Goal: Understand process/instructions: Learn about a topic

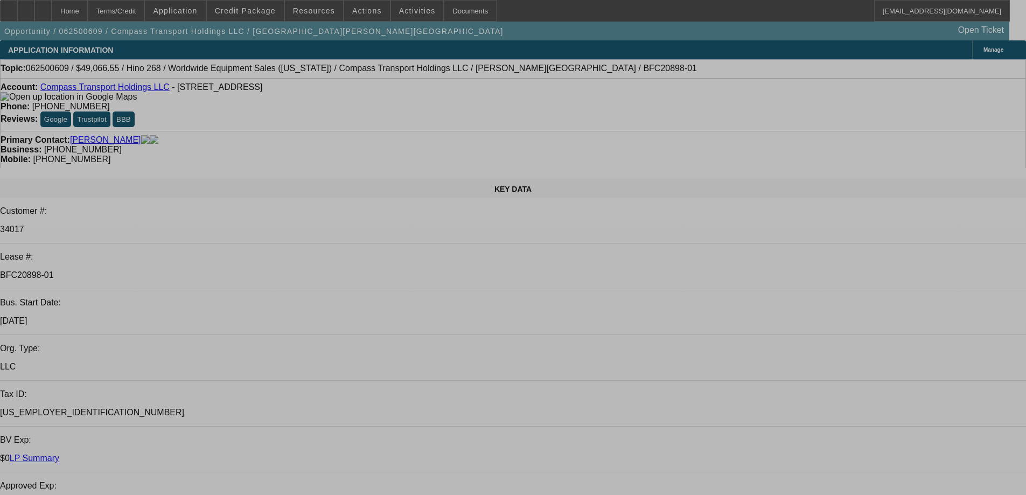
select select "0"
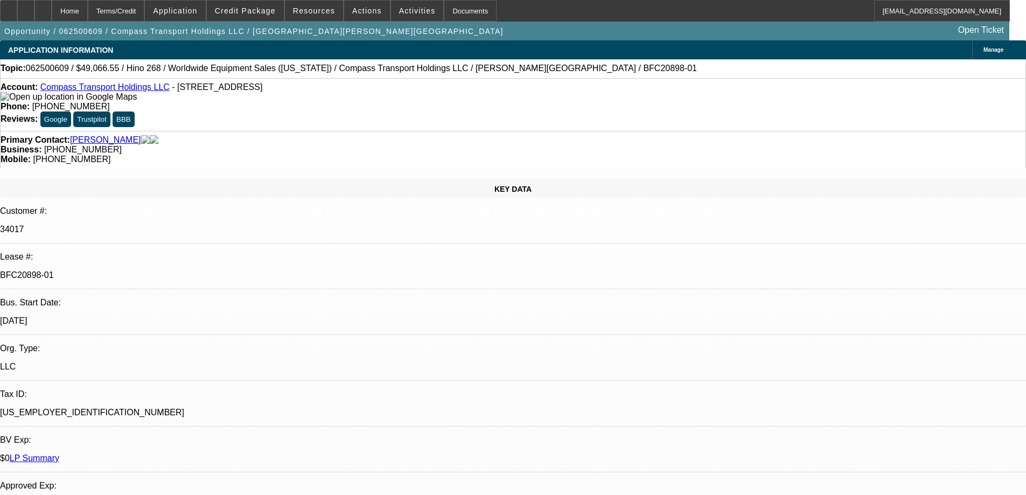
select select "0"
select select "6"
select select "0"
select select "0.1"
select select "4"
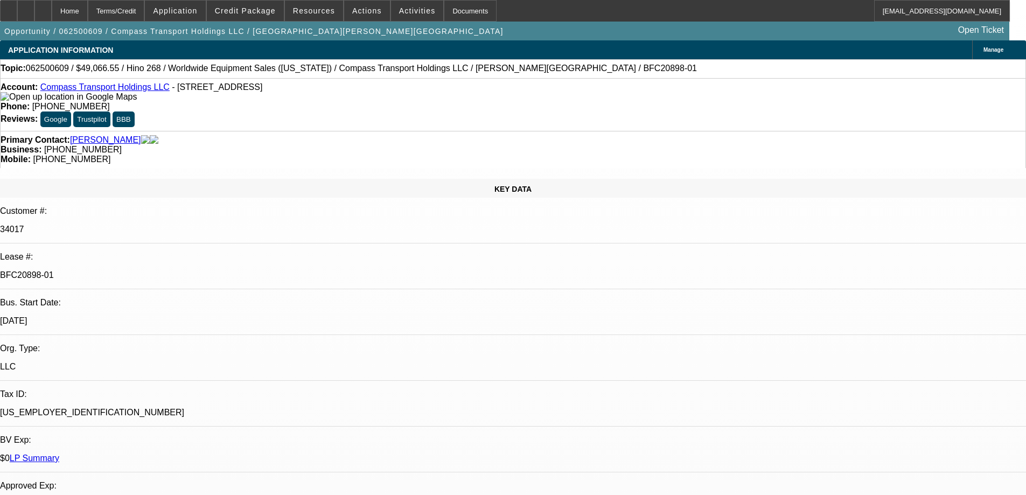
select select "0"
select select "0.1"
select select "4"
select select "0"
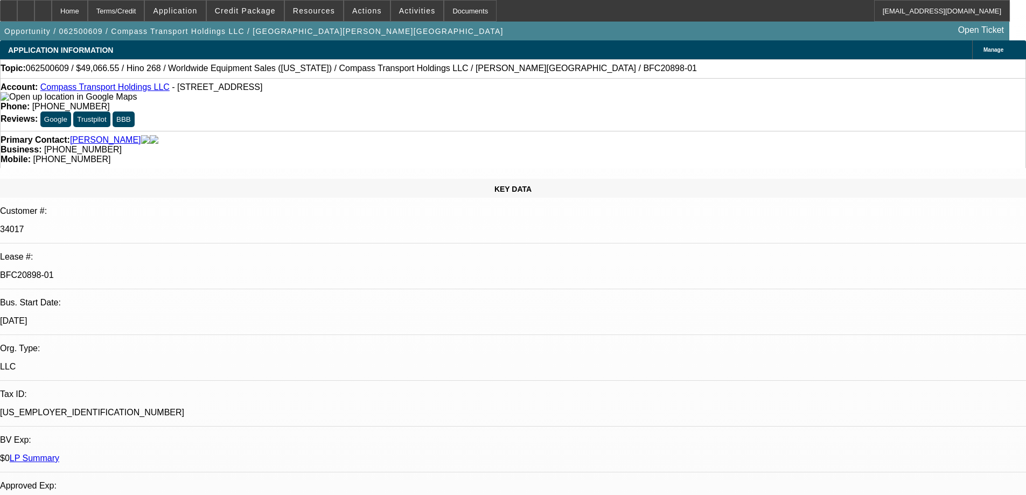
select select "6"
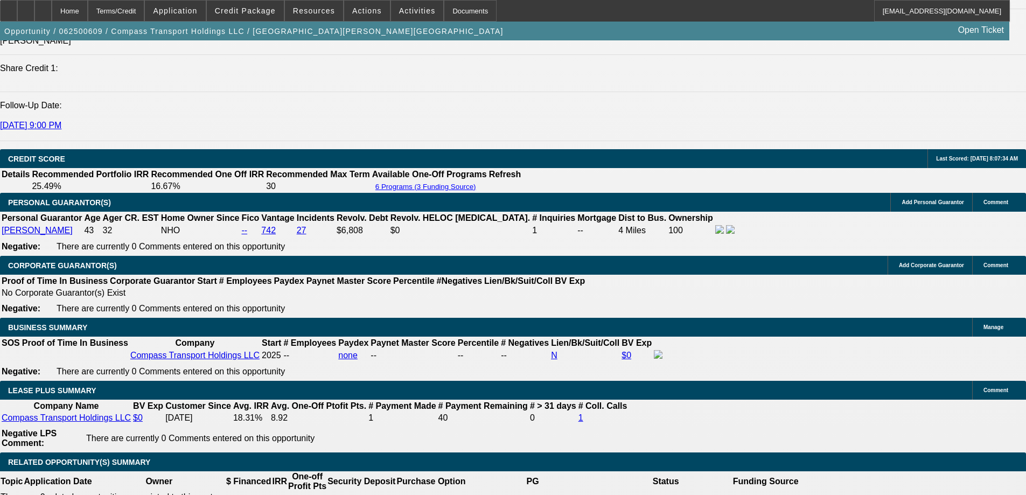
scroll to position [1508, 0]
